Goal: Task Accomplishment & Management: Complete application form

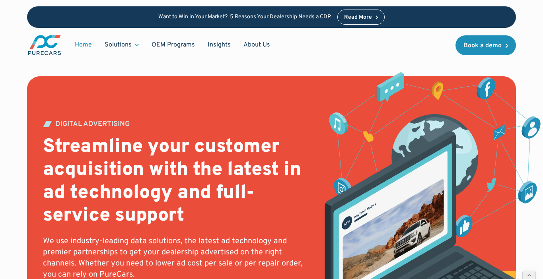
click at [85, 44] on link "Home" at bounding box center [83, 44] width 30 height 15
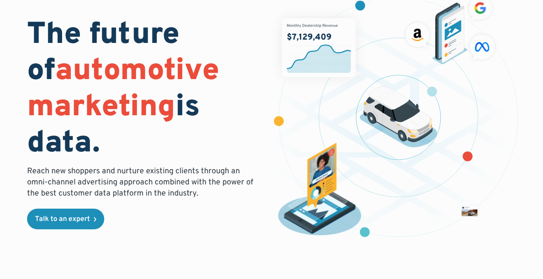
scroll to position [63, 0]
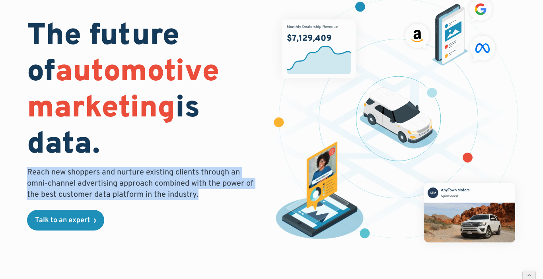
drag, startPoint x: 197, startPoint y: 198, endPoint x: 29, endPoint y: 175, distance: 169.0
click at [29, 175] on p "Reach new shoppers and nurture existing clients through an omni-channel adverti…" at bounding box center [144, 183] width 235 height 33
copy p "Reach new shoppers and nurture existing clients through an omni-channel adverti…"
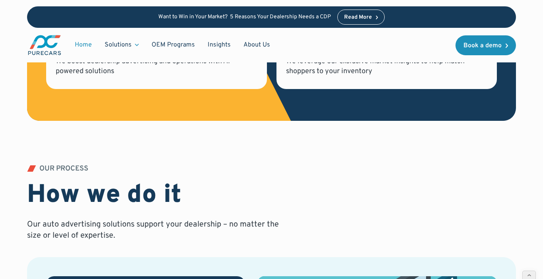
scroll to position [437, 0]
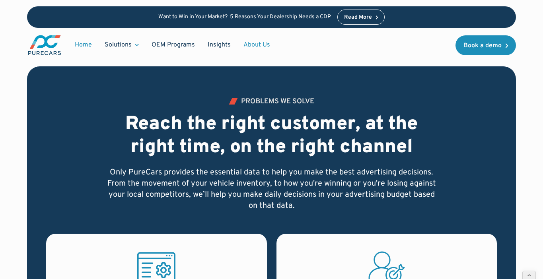
click at [251, 45] on link "About Us" at bounding box center [256, 44] width 39 height 15
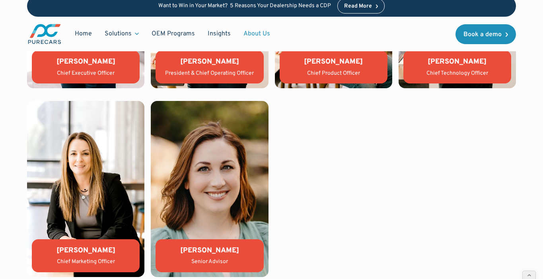
scroll to position [1754, 0]
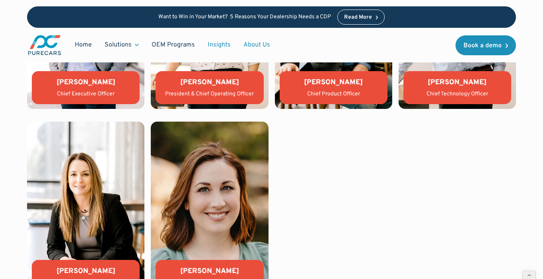
click at [221, 46] on link "Insights" at bounding box center [219, 44] width 36 height 15
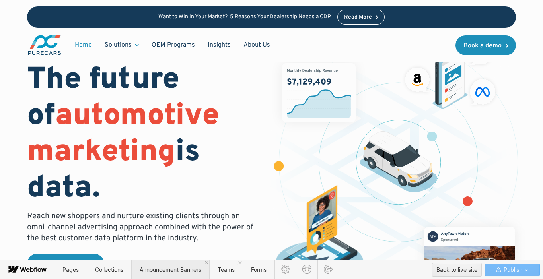
click at [173, 268] on span "Announcement Banners" at bounding box center [171, 269] width 62 height 7
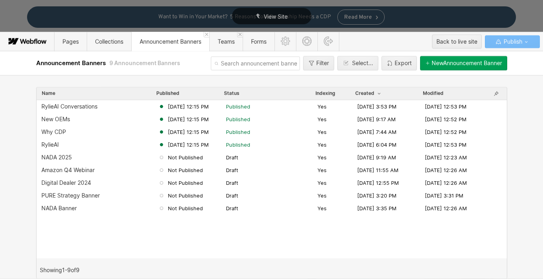
click at [444, 61] on div "New Announcement Banner" at bounding box center [466, 63] width 70 height 6
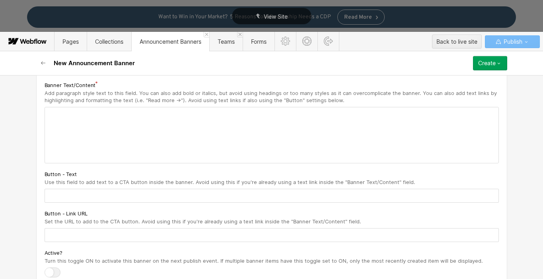
scroll to position [31, 0]
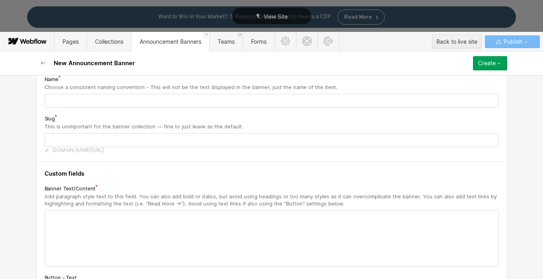
click at [500, 60] on icon "button" at bounding box center [498, 63] width 6 height 6
click at [363, 58] on div "New Announcement Banner Create Save draft Publish now Queue to publish Schedule" at bounding box center [271, 63] width 477 height 24
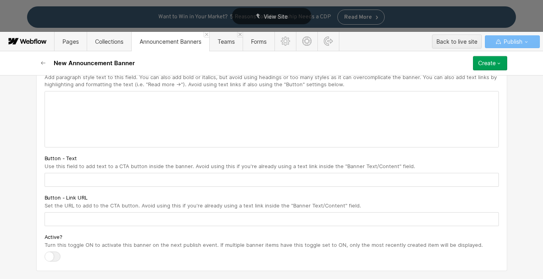
scroll to position [0, 0]
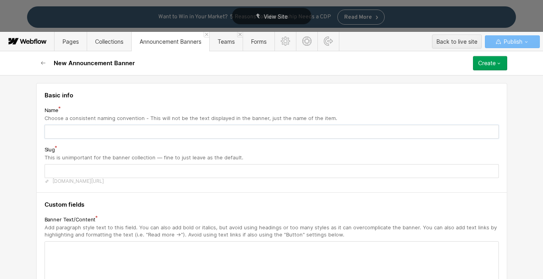
click at [99, 133] on input "text" at bounding box center [272, 132] width 454 height 14
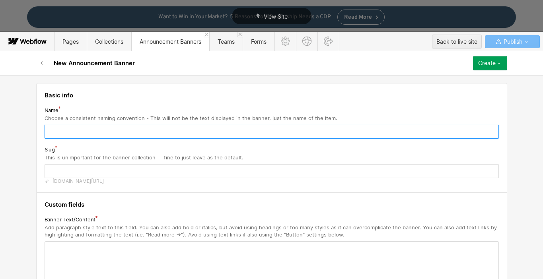
type input "E"
type input "e"
type input "EV"
type input "ev"
type input "EV A"
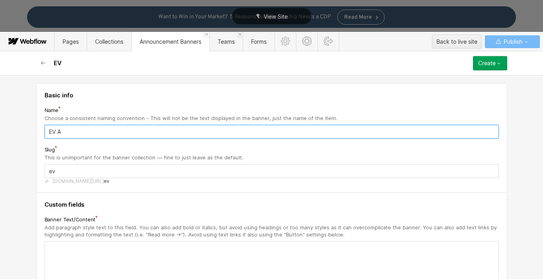
type input "ev-a"
type input "EV Ad"
type input "ev-ad"
type input "EV Adv"
type input "ev-adv"
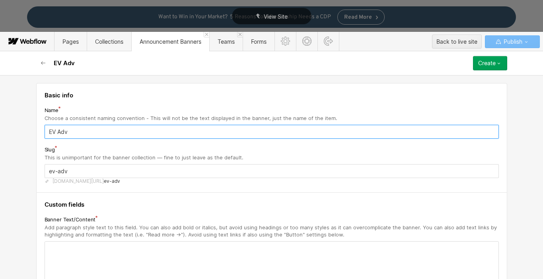
type input "EV Adve"
type input "ev-adve"
type input "EV Adver"
type input "ev-adver"
type input "EV Advert"
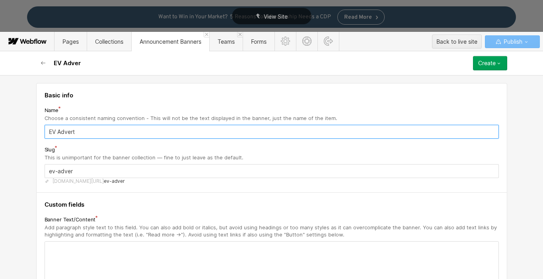
type input "ev-advert"
type input "EV Adverti"
type input "ev-adverti"
type input "EV Advertis"
type input "ev-advertis"
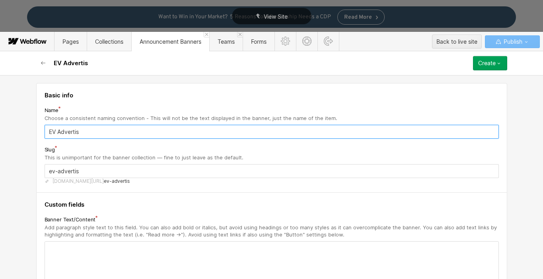
type input "EV Advertisi"
type input "ev-advertisi"
type input "EV Advertisin"
type input "ev-advertisin"
type input "EV Advertising"
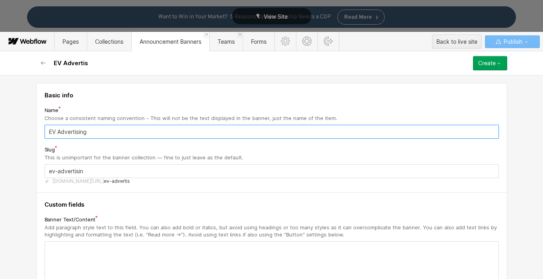
type input "ev-advertising"
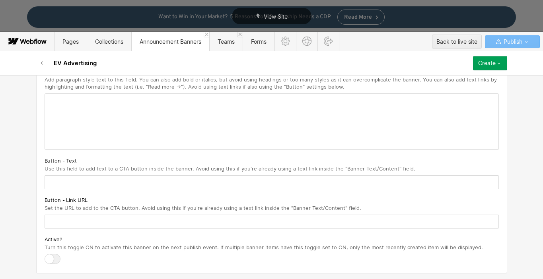
scroll to position [150, 0]
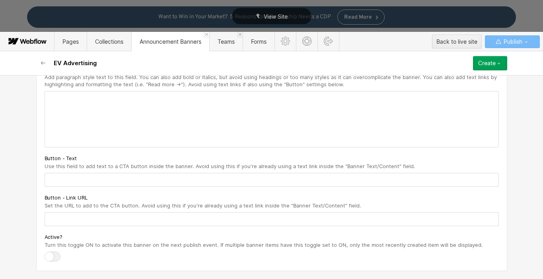
type input "EV Advertising"
click at [52, 256] on div at bounding box center [53, 257] width 16 height 10
click at [0, 0] on input "checkbox" at bounding box center [0, 0] width 0 height 0
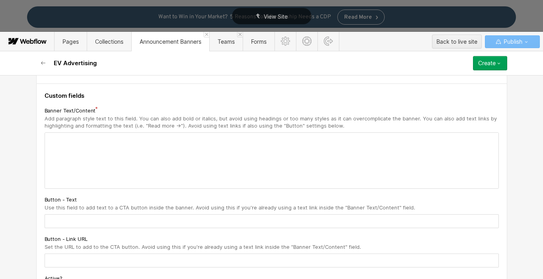
scroll to position [87, 0]
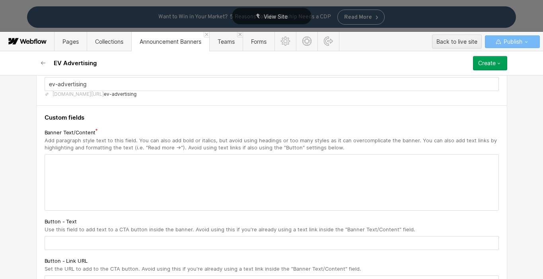
click at [66, 159] on div at bounding box center [271, 183] width 453 height 56
click at [63, 161] on p "‍" at bounding box center [271, 161] width 445 height 6
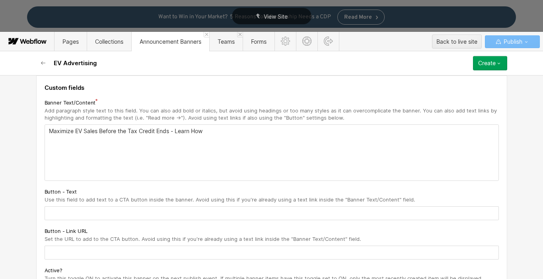
scroll to position [117, 0]
click at [135, 211] on input "text" at bounding box center [272, 213] width 454 height 14
click at [129, 214] on input "text" at bounding box center [272, 213] width 454 height 14
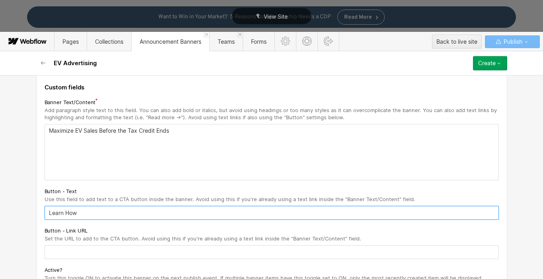
type input "Learn How"
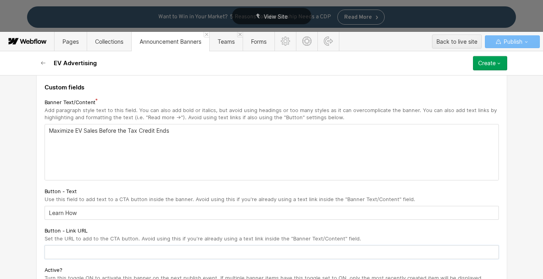
click at [86, 252] on input "text" at bounding box center [272, 252] width 454 height 14
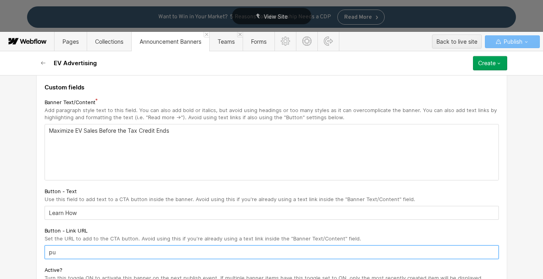
type input "p"
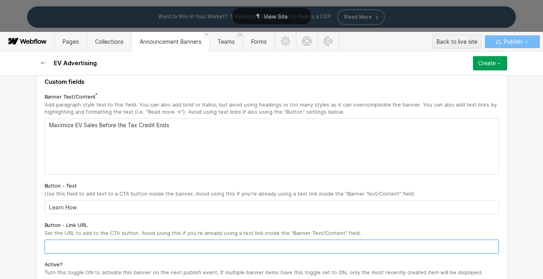
scroll to position [150, 0]
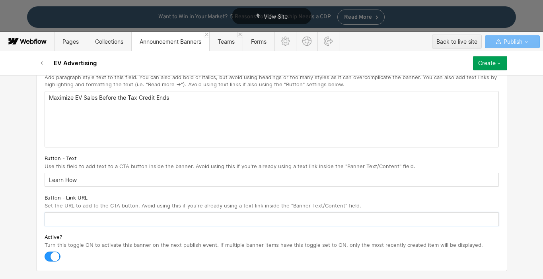
paste input "[URL][DOMAIN_NAME]"
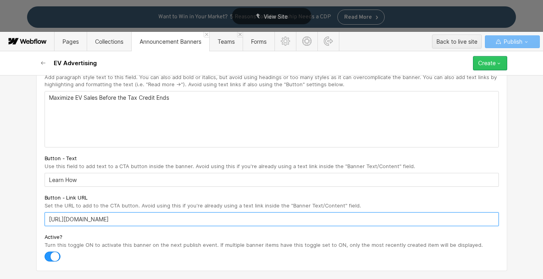
type input "[URL][DOMAIN_NAME]"
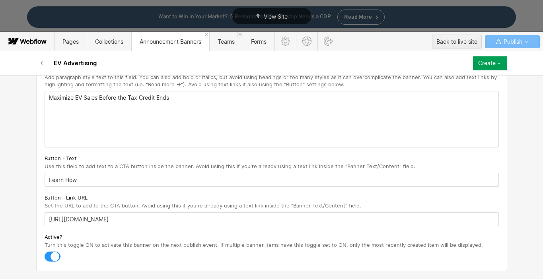
click at [484, 61] on div "Create" at bounding box center [486, 63] width 17 height 6
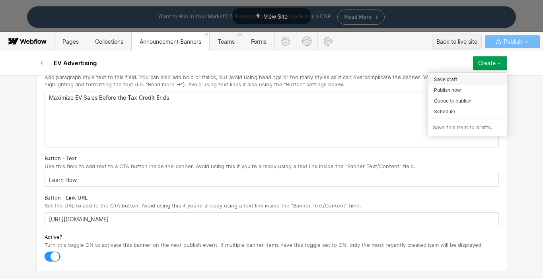
click at [463, 80] on div "Save draft" at bounding box center [467, 79] width 79 height 11
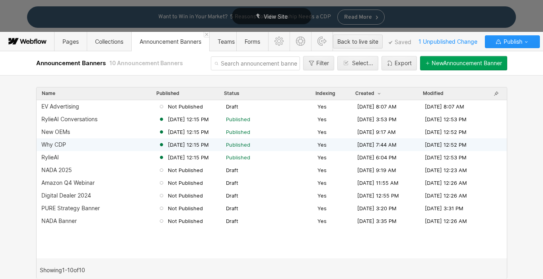
click at [54, 146] on div "Why CDP" at bounding box center [53, 145] width 25 height 6
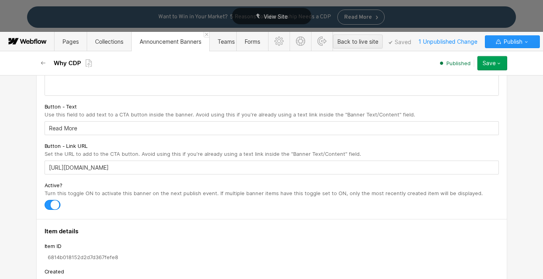
scroll to position [285, 0]
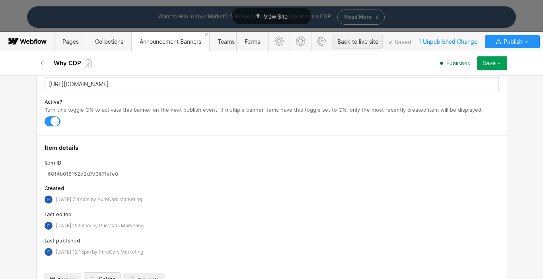
click at [47, 121] on div at bounding box center [53, 121] width 16 height 10
click at [0, 0] on input "checkbox" at bounding box center [0, 0] width 0 height 0
click at [487, 67] on button "Save" at bounding box center [492, 63] width 30 height 14
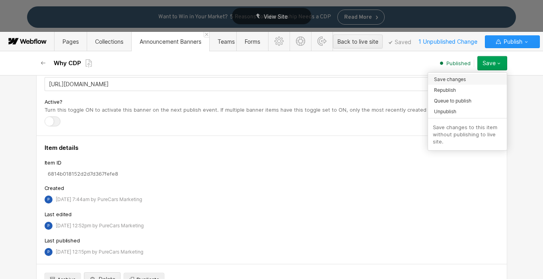
click at [468, 78] on div "Save changes" at bounding box center [467, 79] width 79 height 11
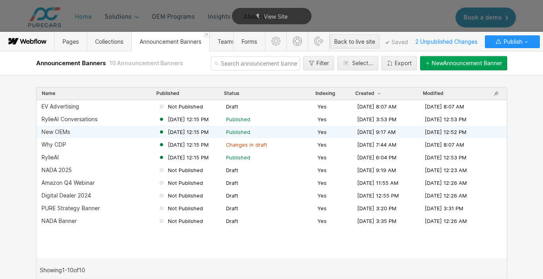
click at [65, 132] on div "New OEMs" at bounding box center [55, 132] width 29 height 6
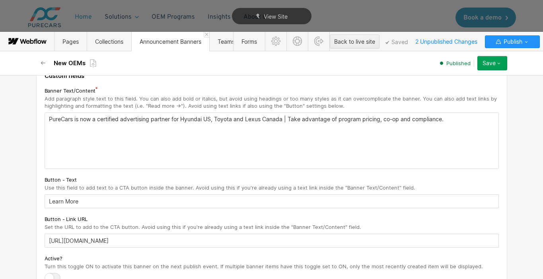
scroll to position [102, 0]
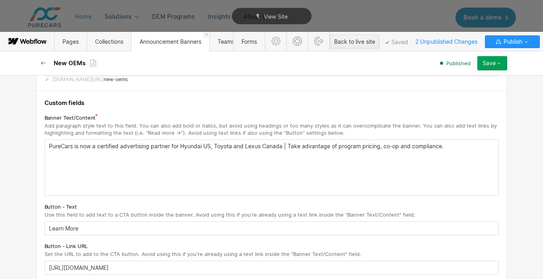
click at [46, 61] on icon "button" at bounding box center [43, 63] width 6 height 6
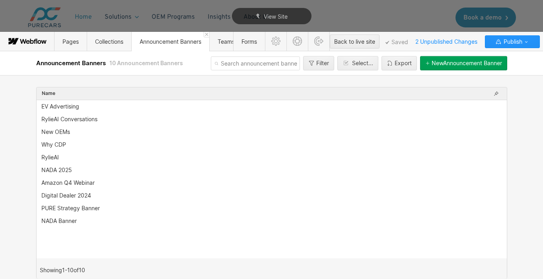
click at [42, 62] on span "Announcement Banners" at bounding box center [71, 63] width 71 height 8
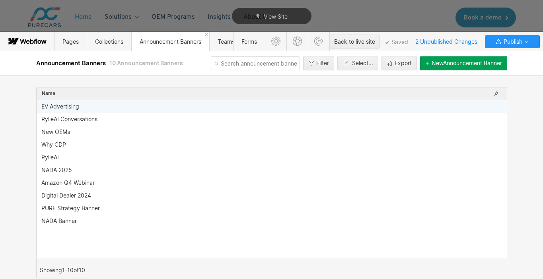
click at [67, 107] on div "EV Advertising" at bounding box center [60, 106] width 38 height 6
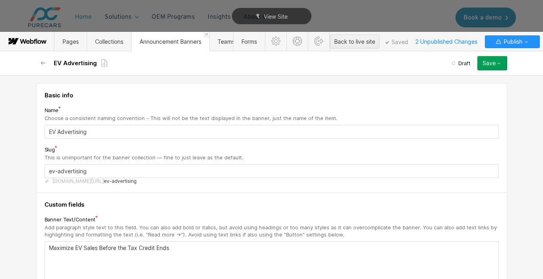
click at [485, 63] on div "Save" at bounding box center [488, 63] width 13 height 6
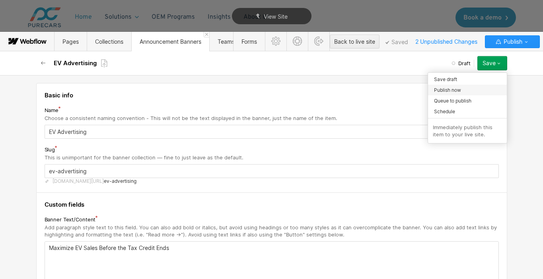
click at [458, 87] on span "Publish now" at bounding box center [447, 90] width 27 height 8
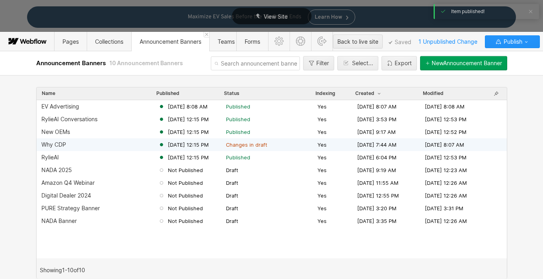
click at [47, 143] on div "Why CDP" at bounding box center [53, 145] width 25 height 6
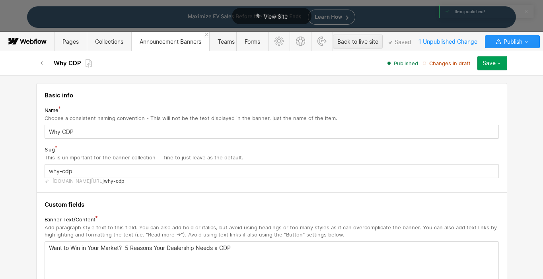
click at [479, 63] on button "Save" at bounding box center [492, 63] width 30 height 14
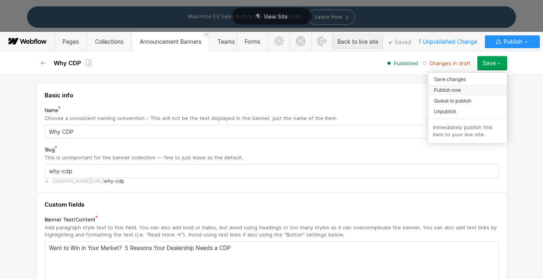
click at [464, 89] on div "Publish now" at bounding box center [467, 90] width 79 height 11
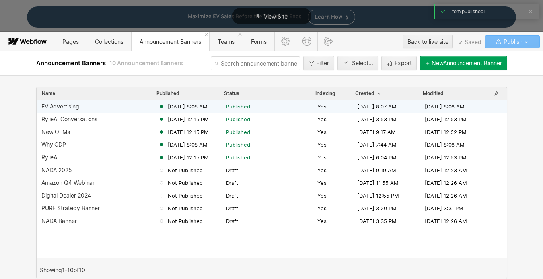
click at [66, 105] on div "EV Advertising" at bounding box center [60, 106] width 38 height 6
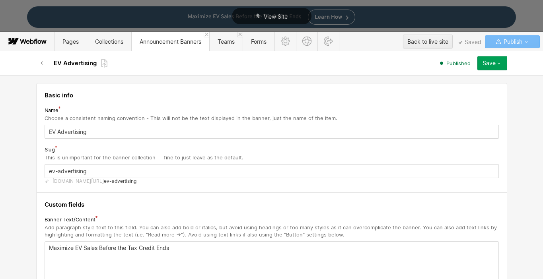
drag, startPoint x: 140, startPoint y: 262, endPoint x: 146, endPoint y: 258, distance: 7.1
click at [140, 262] on div "Maximize EV Sales Before the Tax Credit Ends" at bounding box center [271, 270] width 453 height 56
drag, startPoint x: 161, startPoint y: 248, endPoint x: 32, endPoint y: 246, distance: 128.8
click at [491, 61] on div "Save" at bounding box center [488, 63] width 13 height 6
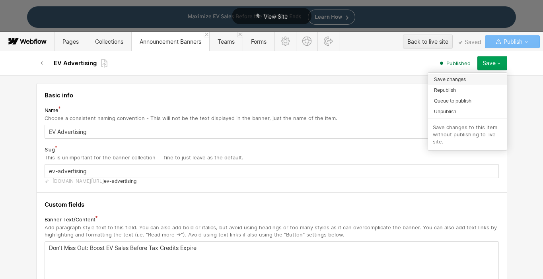
click at [456, 80] on span "Save changes" at bounding box center [450, 80] width 32 height 8
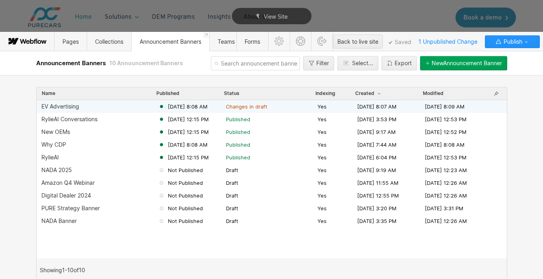
click at [69, 107] on div "EV Advertising" at bounding box center [60, 106] width 38 height 6
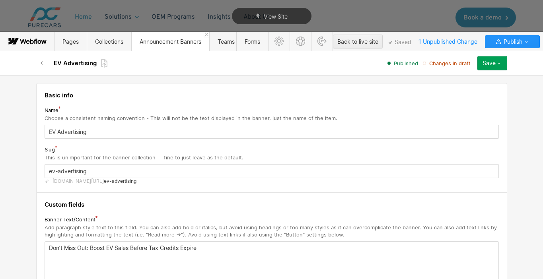
click at [484, 66] on div "Save" at bounding box center [488, 63] width 13 height 6
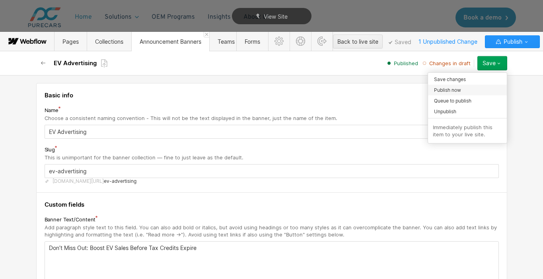
click at [459, 87] on span "Publish now" at bounding box center [447, 90] width 27 height 8
